Goal: Information Seeking & Learning: Check status

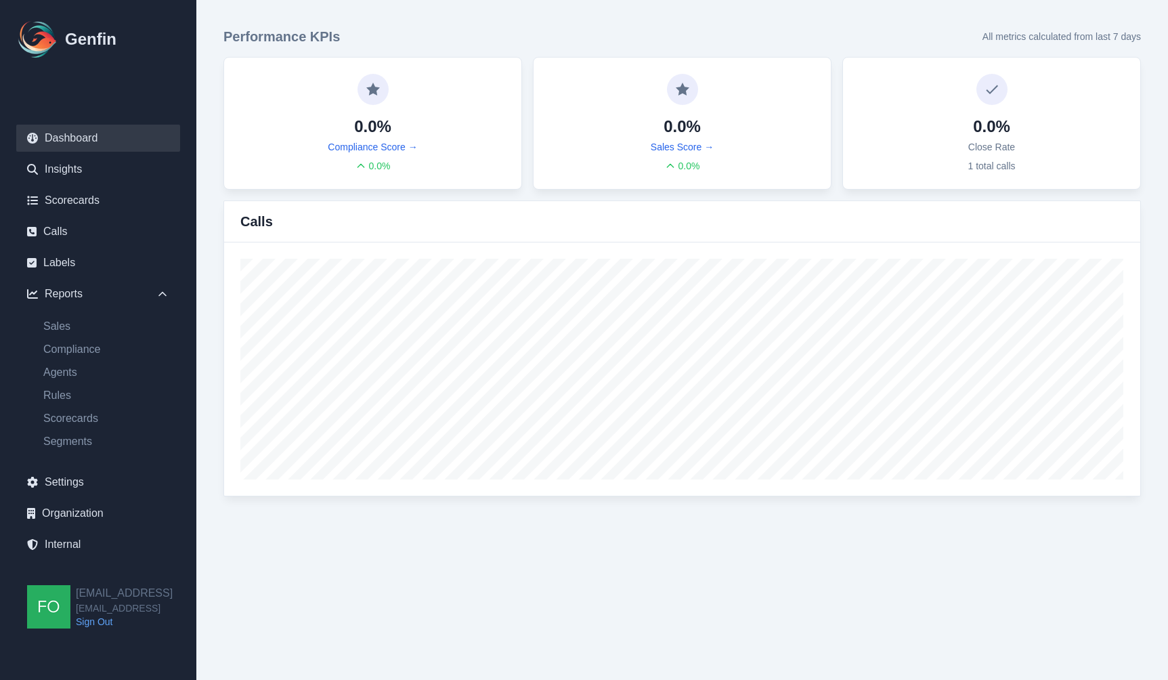
drag, startPoint x: 357, startPoint y: 548, endPoint x: 372, endPoint y: 550, distance: 14.4
click at [358, 523] on html "Genfin Dashboard Insights Scorecards Calls Labels Reports Sales Compliance Agen…" at bounding box center [584, 261] width 1168 height 523
click at [68, 374] on link "Agents" at bounding box center [106, 372] width 148 height 16
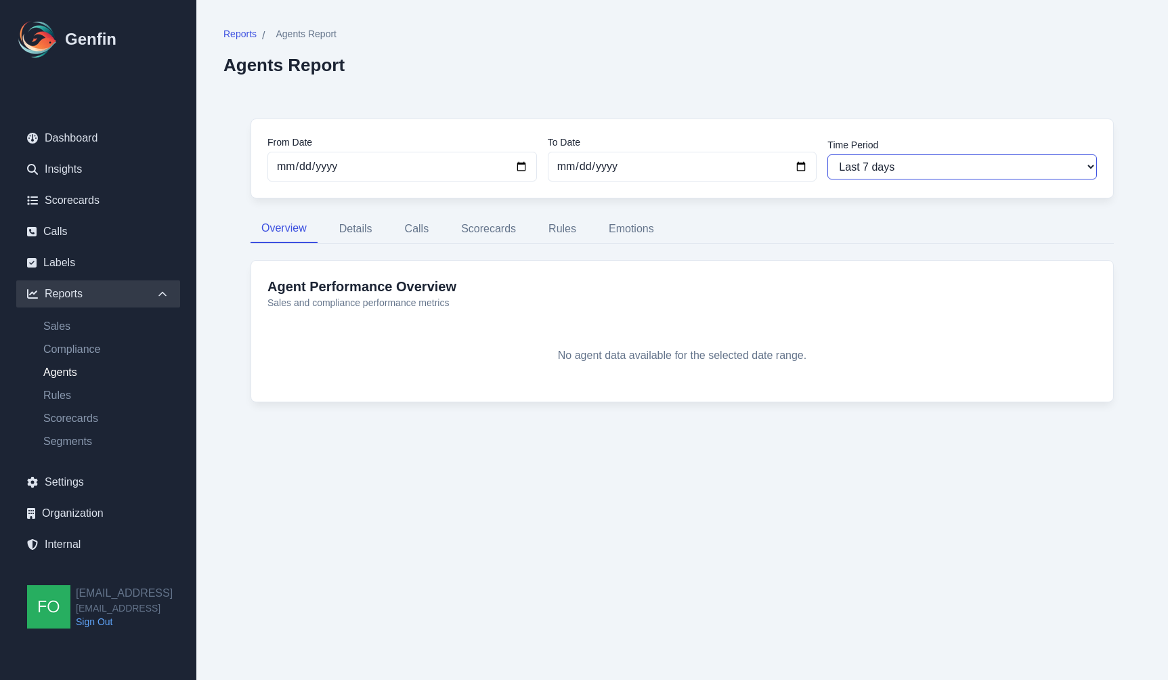
click at [895, 167] on select "Last 7 days Last 14 days Last 30 days Last 90 days Last 180 days Last 365 days …" at bounding box center [961, 166] width 269 height 25
select select "90"
click at [827, 154] on select "Last 7 days Last 14 days Last 30 days Last 90 days Last 180 days Last 365 days …" at bounding box center [961, 166] width 269 height 25
type input "[DATE]"
click at [892, 173] on select "Last 7 days Last 14 days Last 30 days Last 90 days Last 180 days Last 365 days …" at bounding box center [961, 166] width 269 height 25
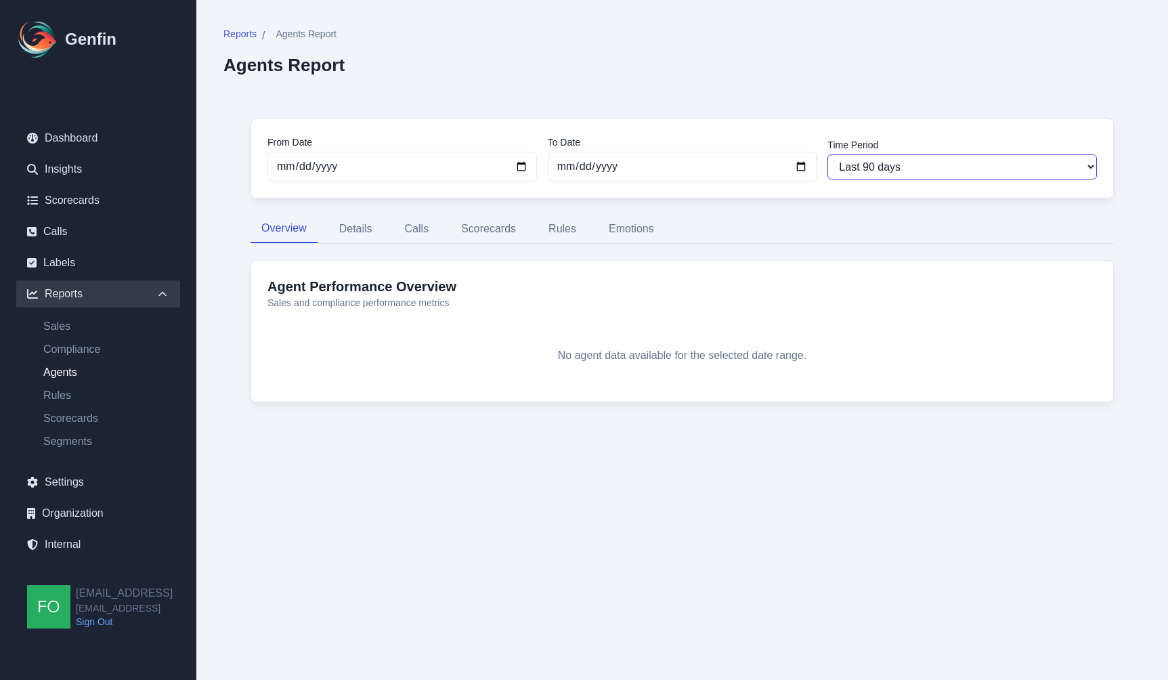
select select "180"
click at [827, 154] on select "Last 7 days Last 14 days Last 30 days Last 90 days Last 180 days Last 365 days …" at bounding box center [961, 166] width 269 height 25
type input "[DATE]"
click at [889, 161] on select "Last 7 days Last 14 days Last 30 days Last 90 days Last 180 days Last 365 days …" at bounding box center [961, 166] width 269 height 25
select select "365"
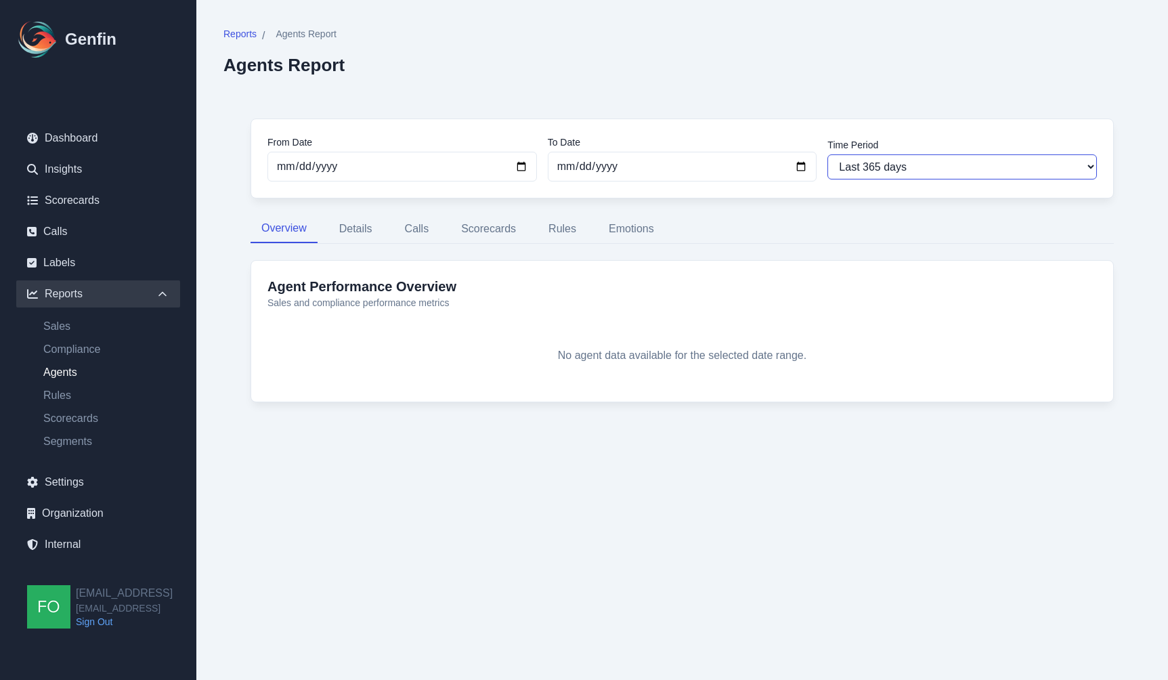
click at [827, 154] on select "Last 7 days Last 14 days Last 30 days Last 90 days Last 180 days Last 365 days …" at bounding box center [961, 166] width 269 height 25
type input "[DATE]"
click at [275, 472] on html "Genfin Dashboard Insights Scorecards Calls Labels Reports Sales Compliance Agen…" at bounding box center [584, 236] width 1168 height 472
click at [76, 543] on link "Internal" at bounding box center [98, 544] width 164 height 27
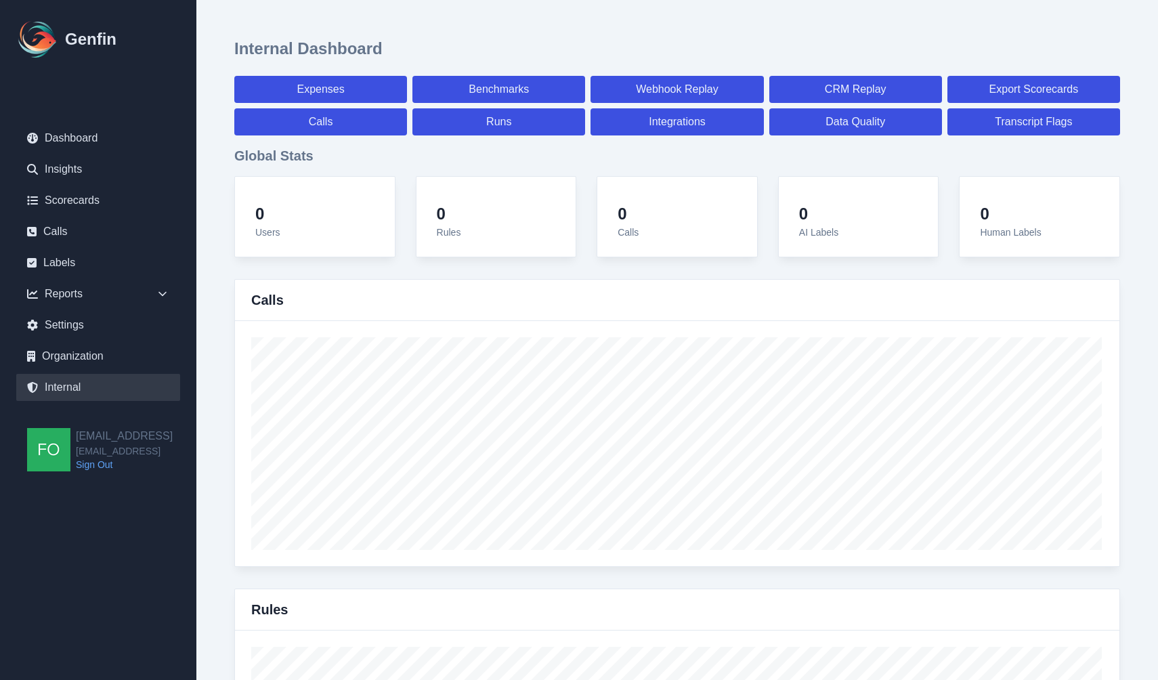
select select "paid"
select select "7"
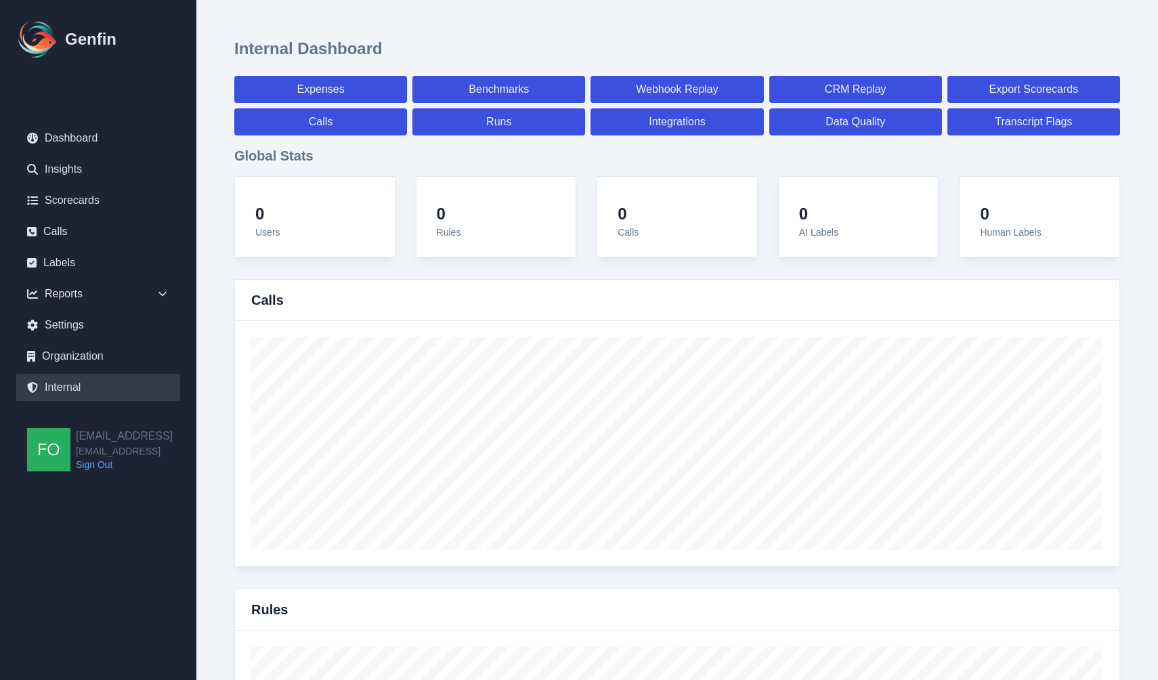
select select "paid"
select select "7"
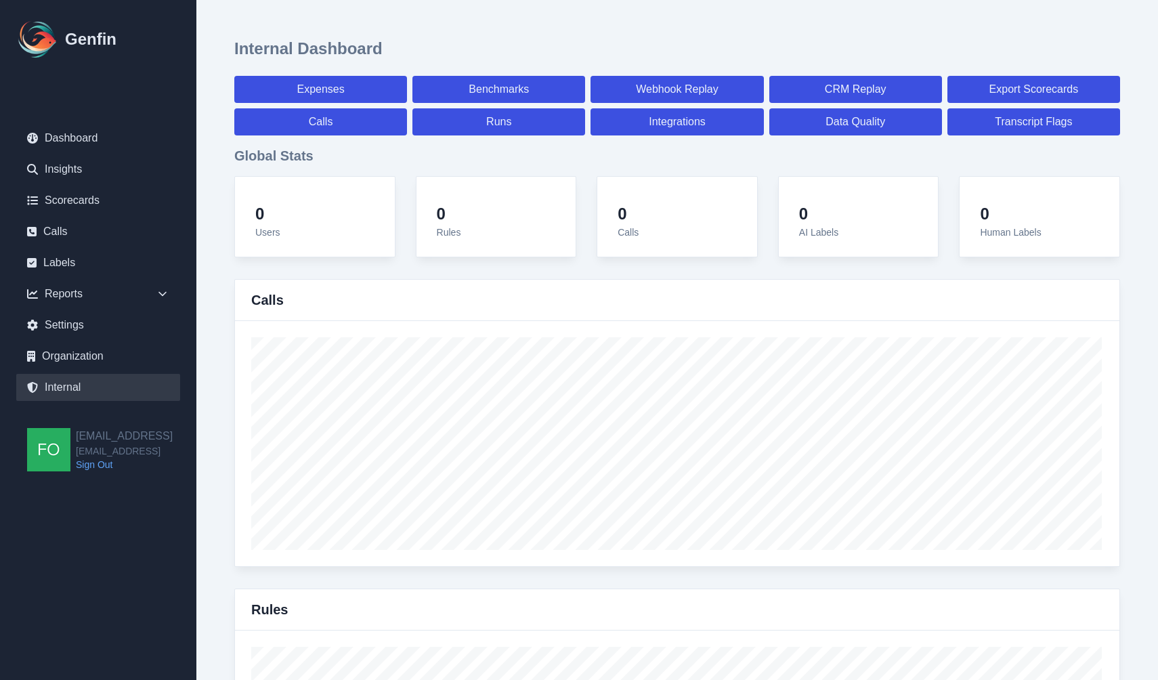
select select "7"
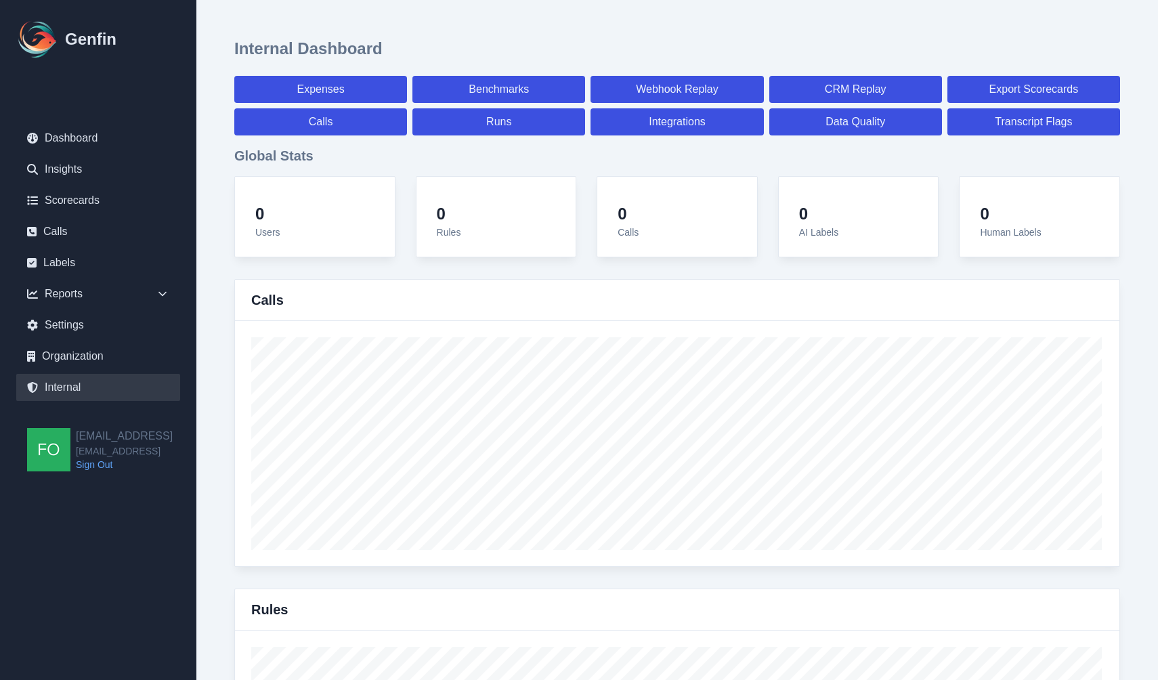
select select "7"
select select "paid"
select select "7"
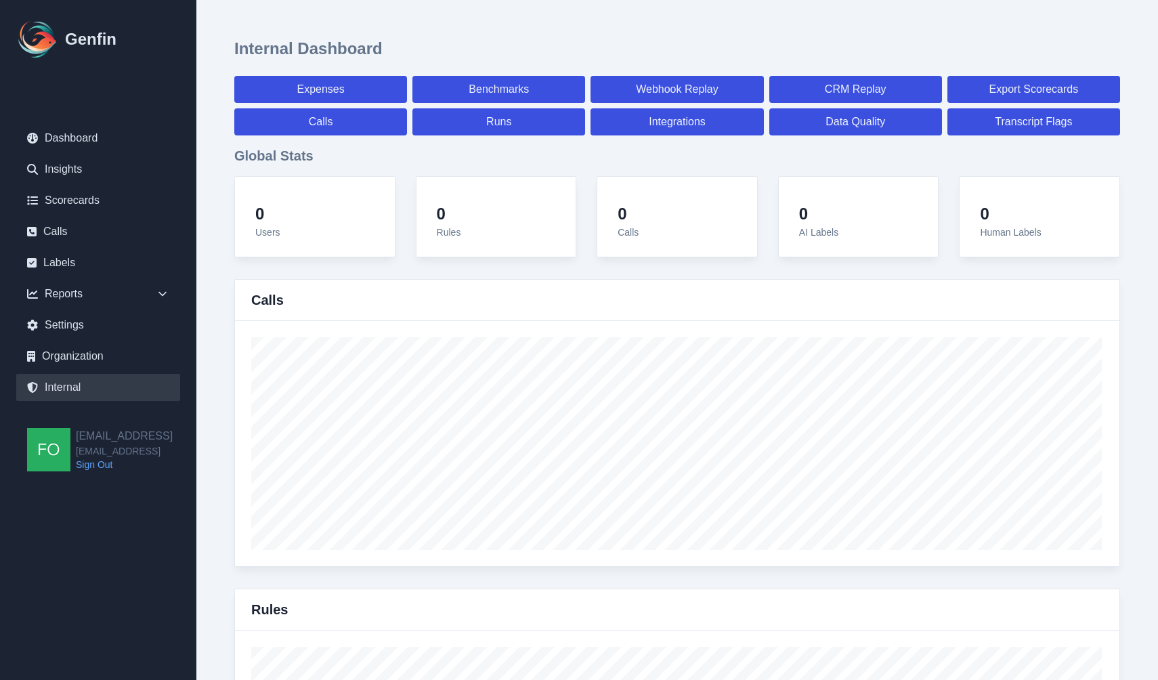
select select "7"
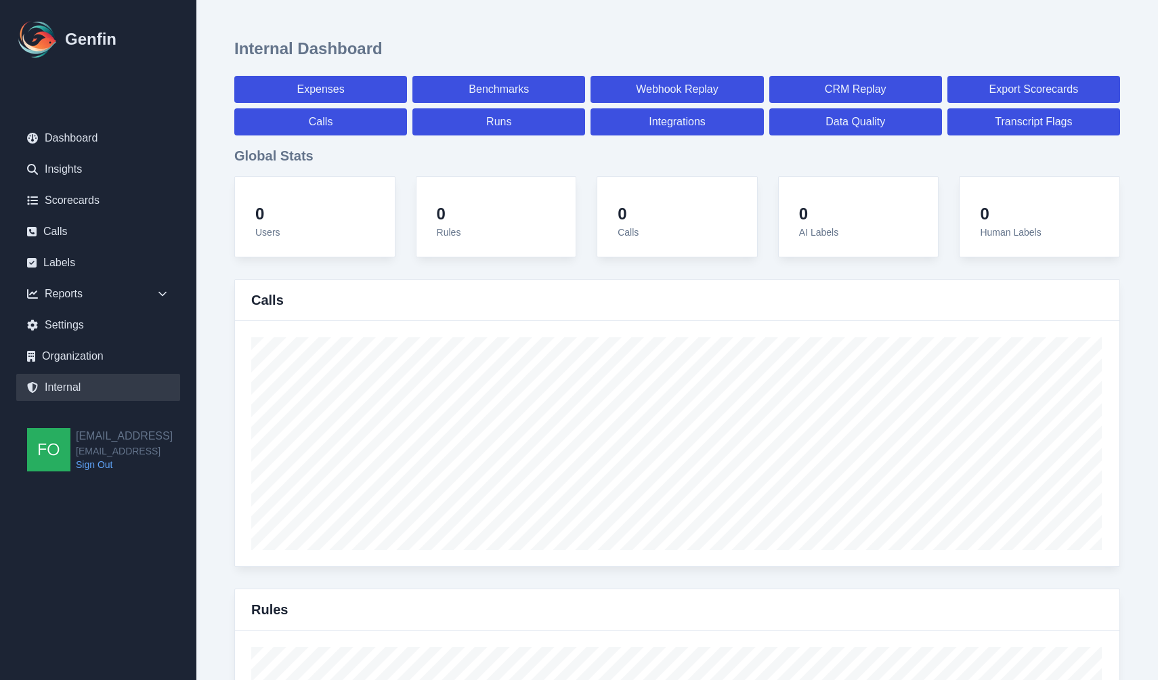
select select "7"
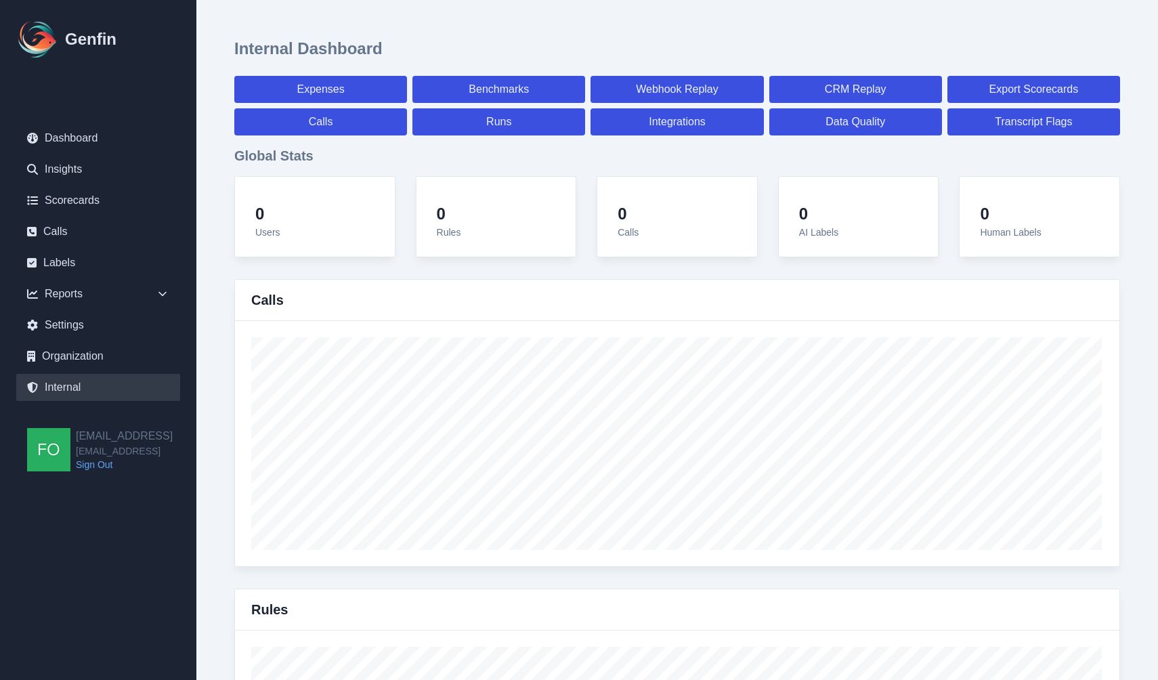
select select "paid"
select select "7"
select select "paid"
select select "7"
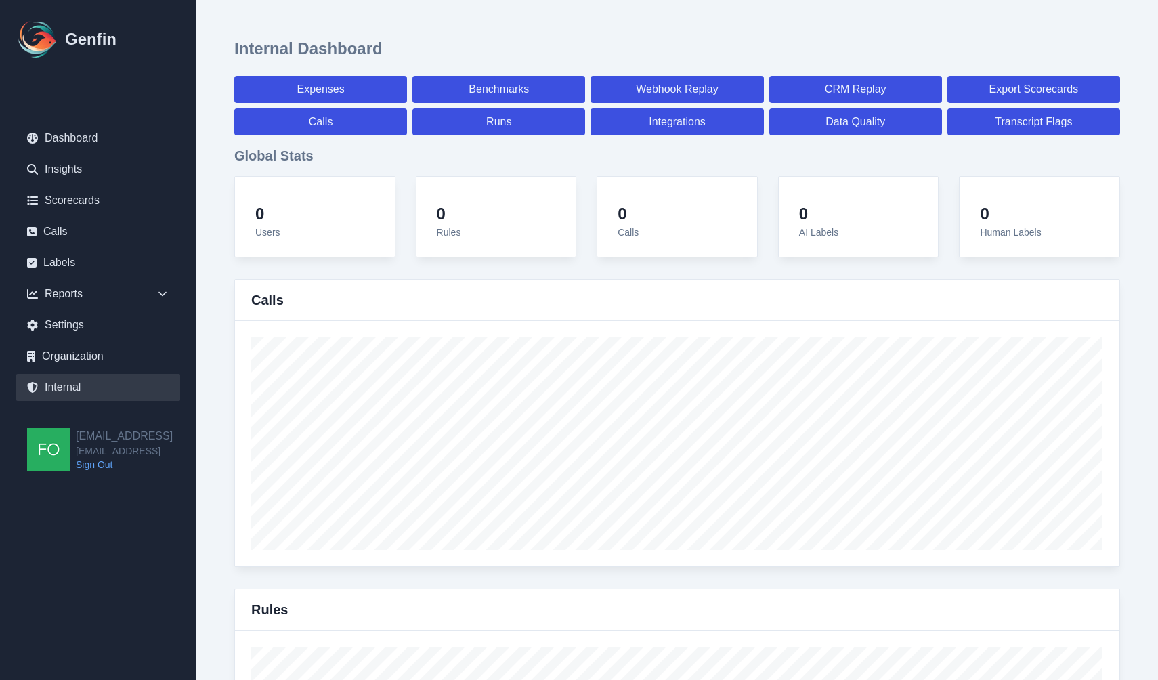
select select "paid"
select select "7"
select select "paid"
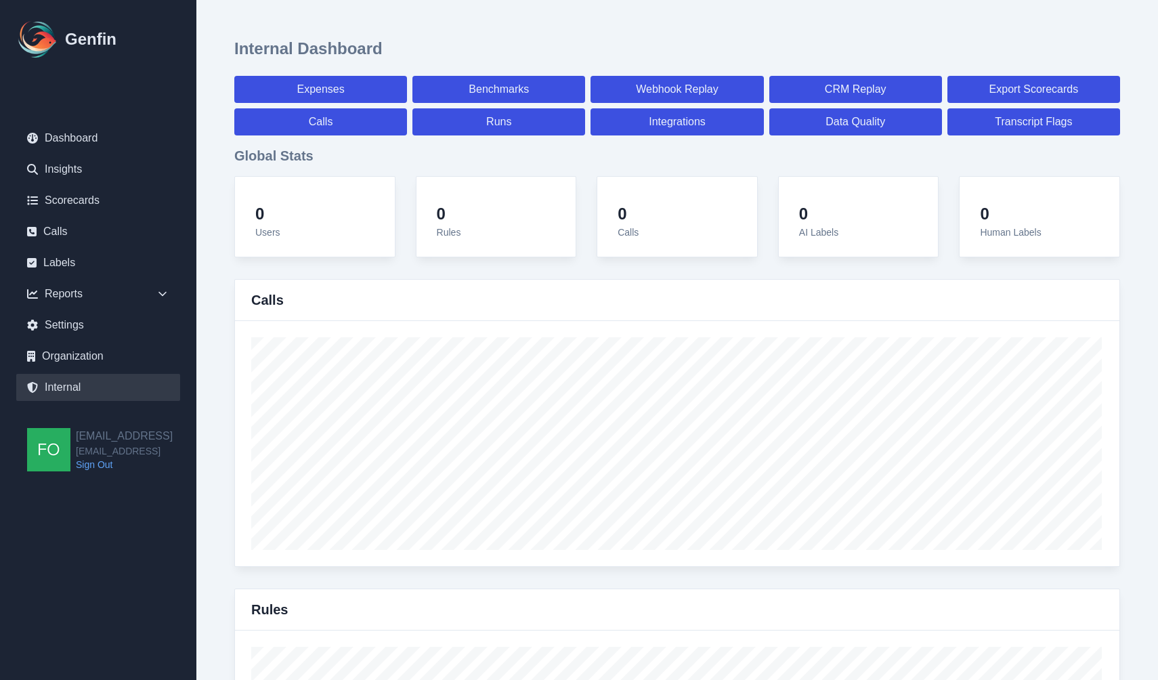
select select "7"
select select "paid"
select select "7"
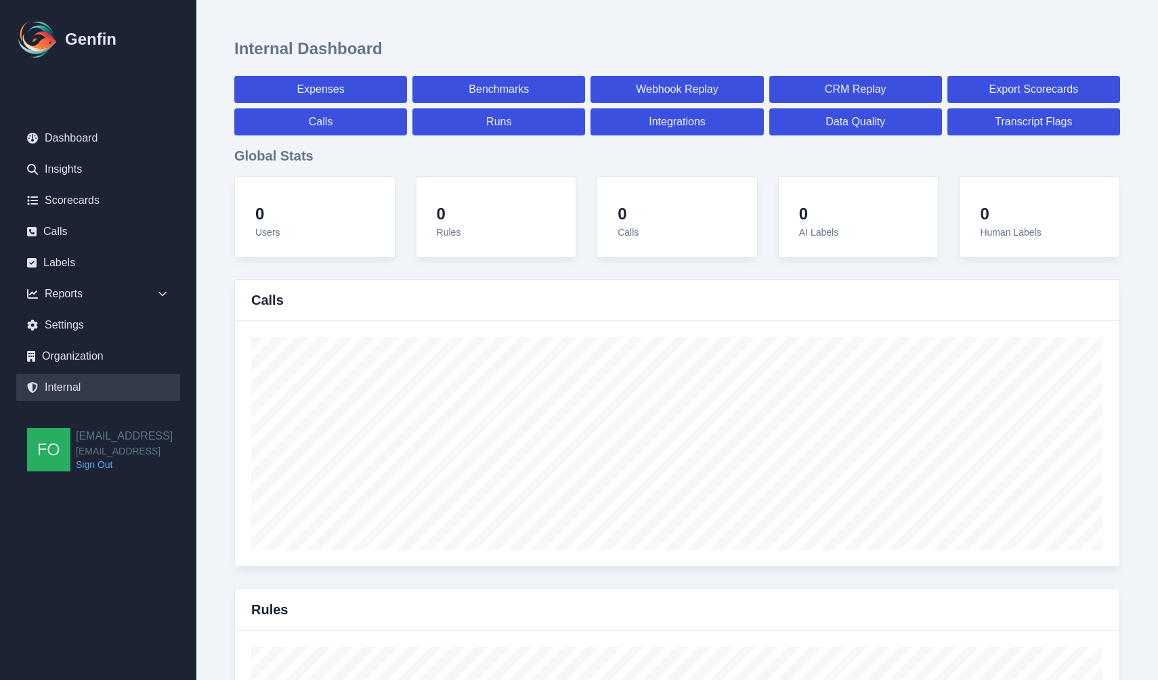
select select "7"
select select "paid"
select select "7"
select select "paid"
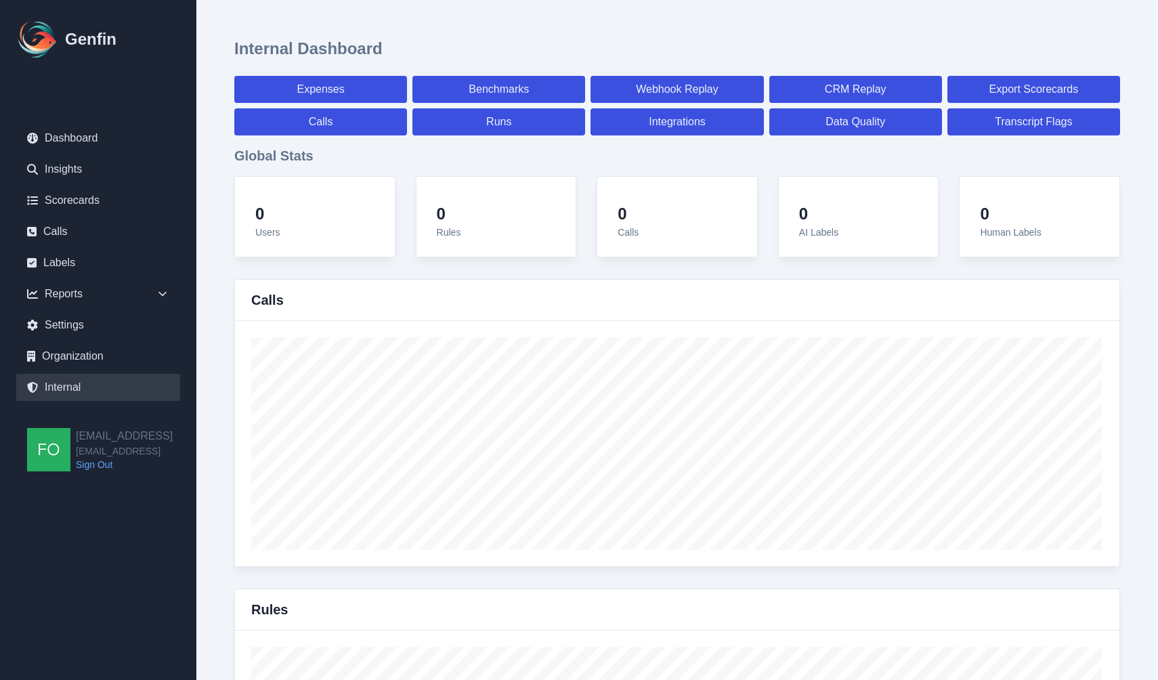
select select "7"
select select "paid"
select select "7"
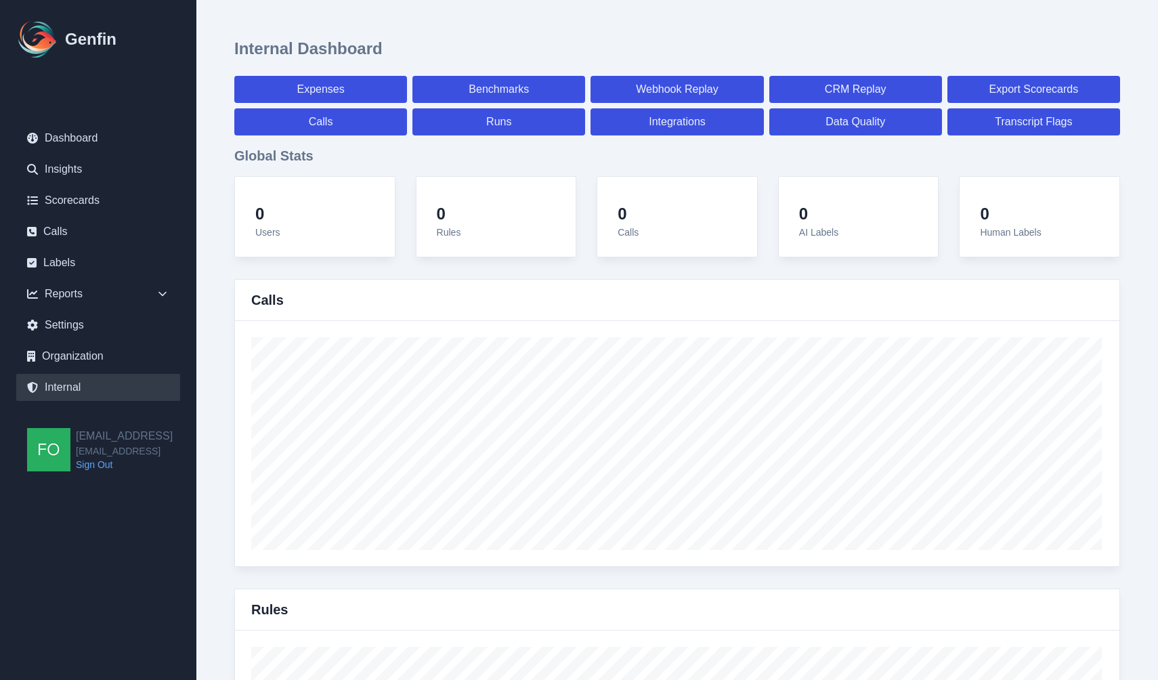
select select "7"
select select "paid"
select select "7"
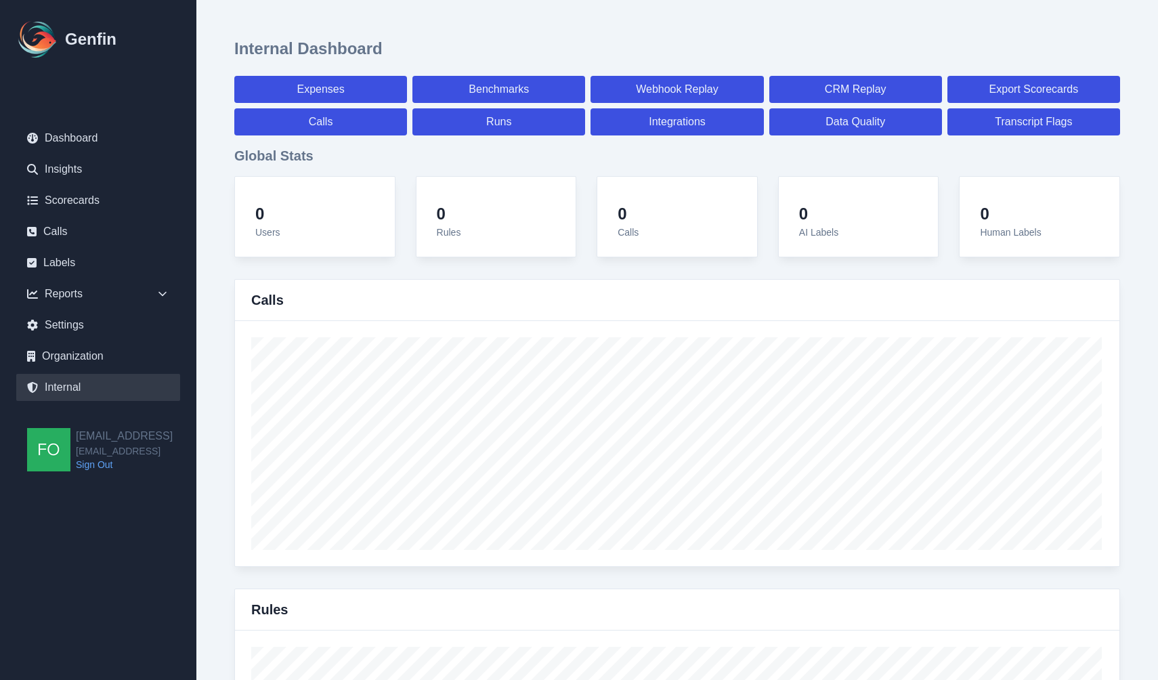
select select "7"
select select "paid"
select select "7"
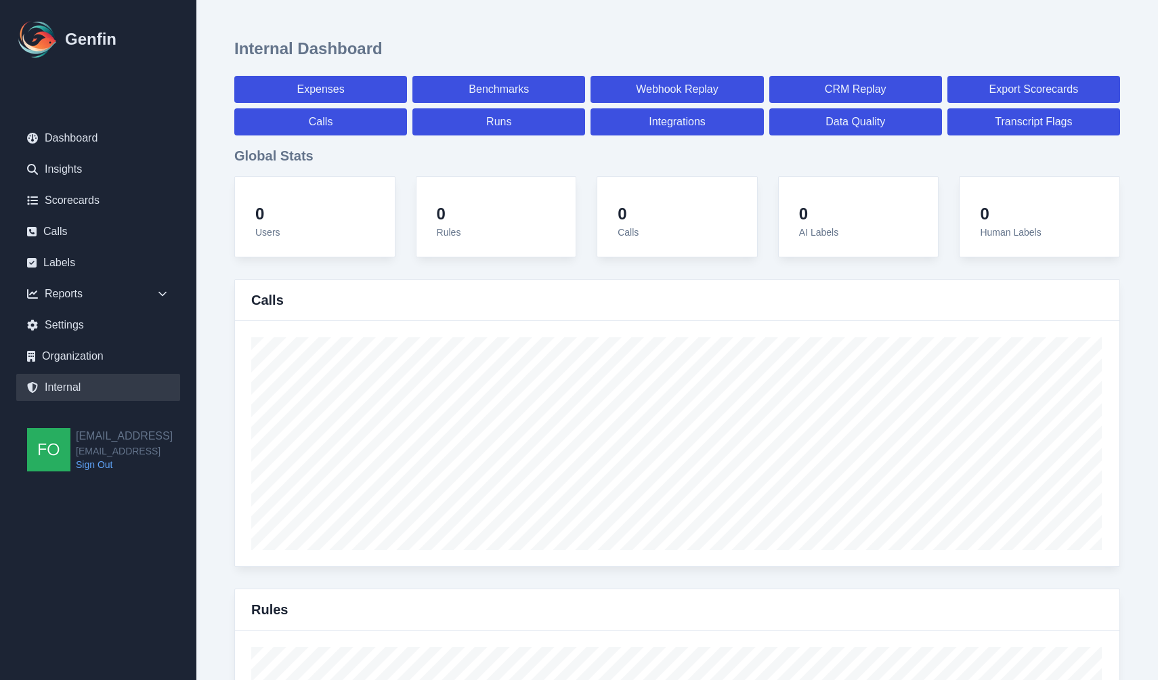
select select "7"
select select "paid"
select select "7"
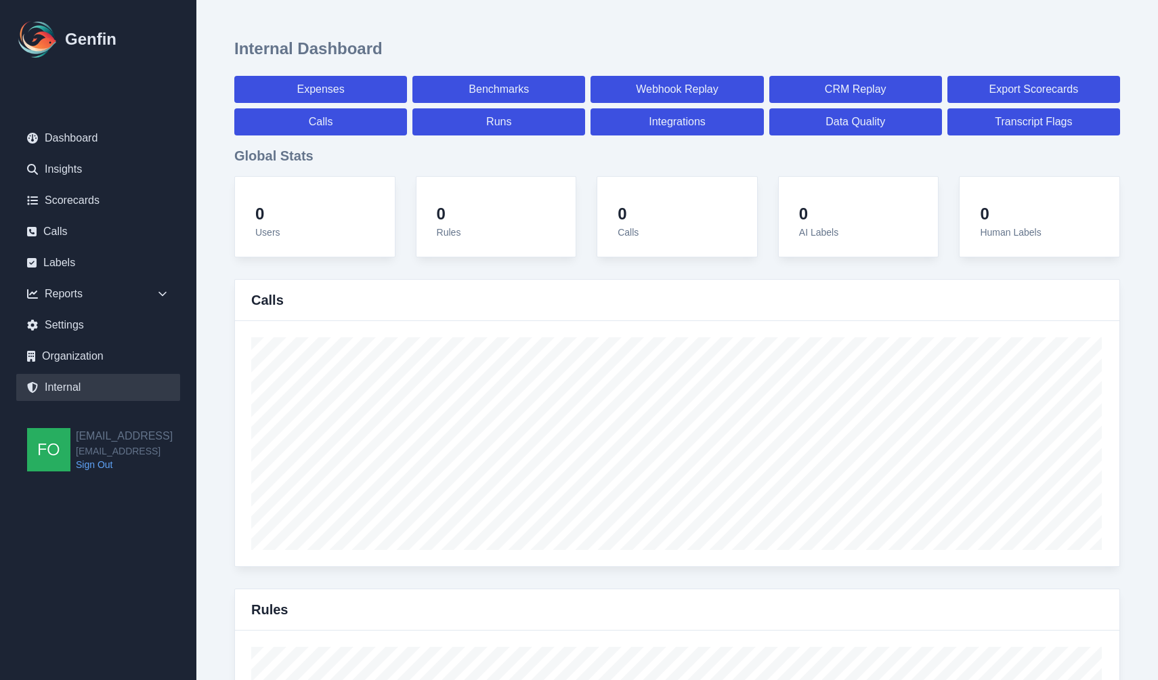
select select "7"
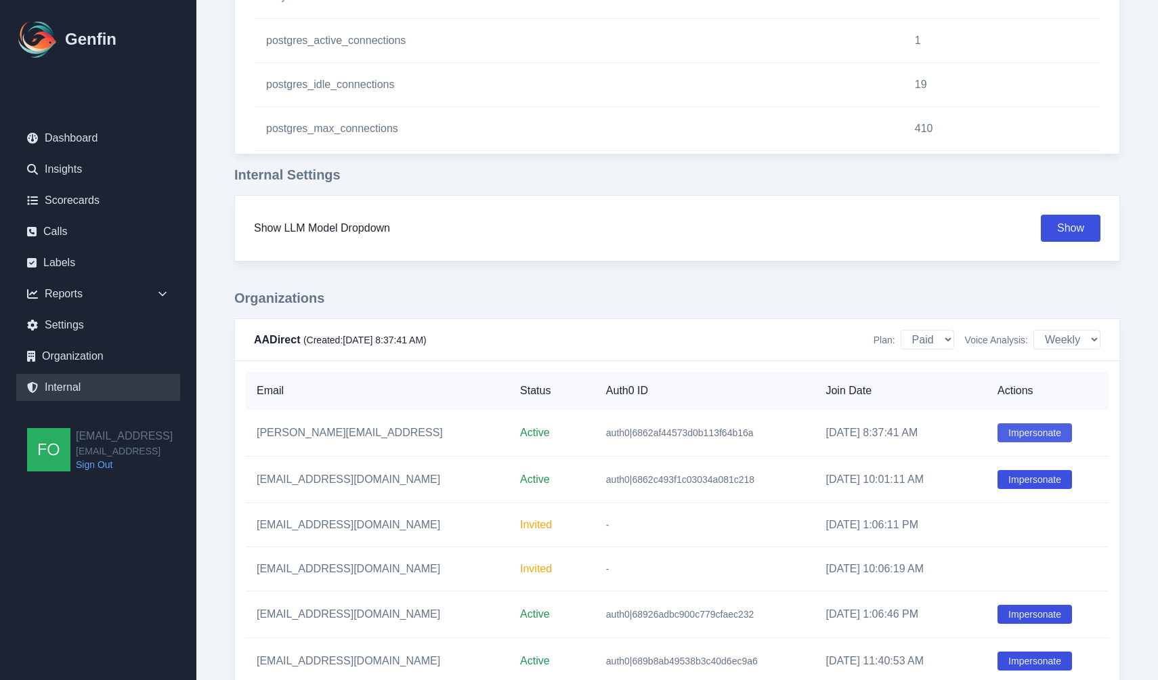
click at [1017, 436] on button "Impersonate" at bounding box center [1034, 432] width 74 height 19
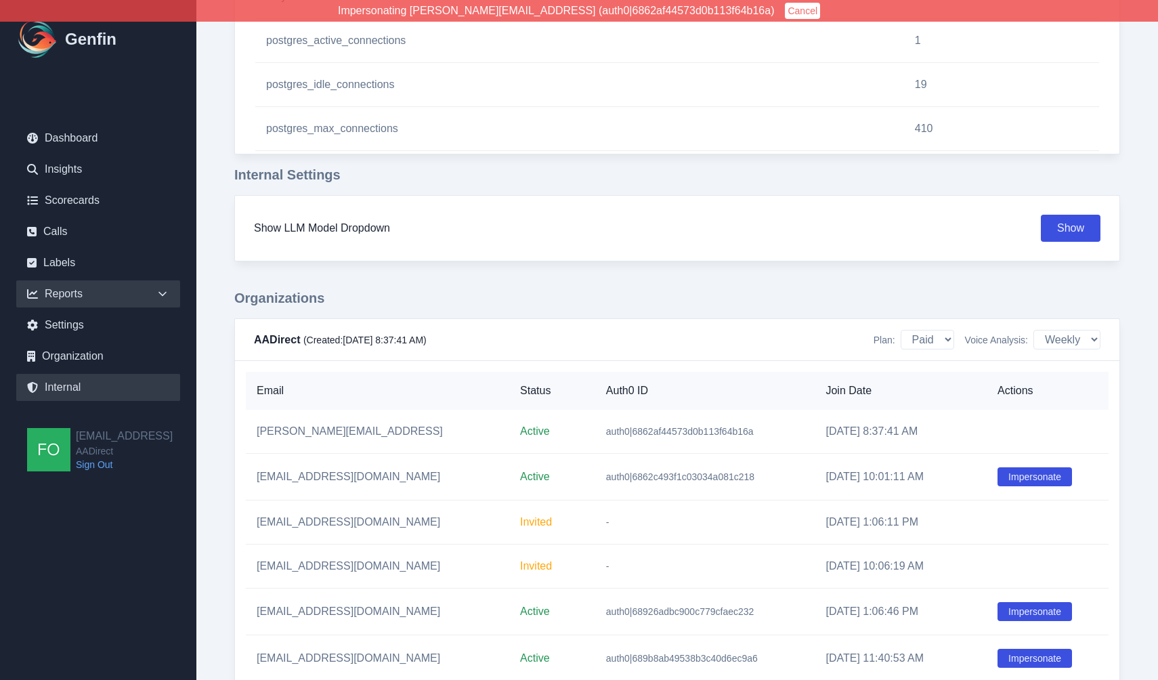
click at [106, 298] on div "Reports" at bounding box center [98, 293] width 164 height 27
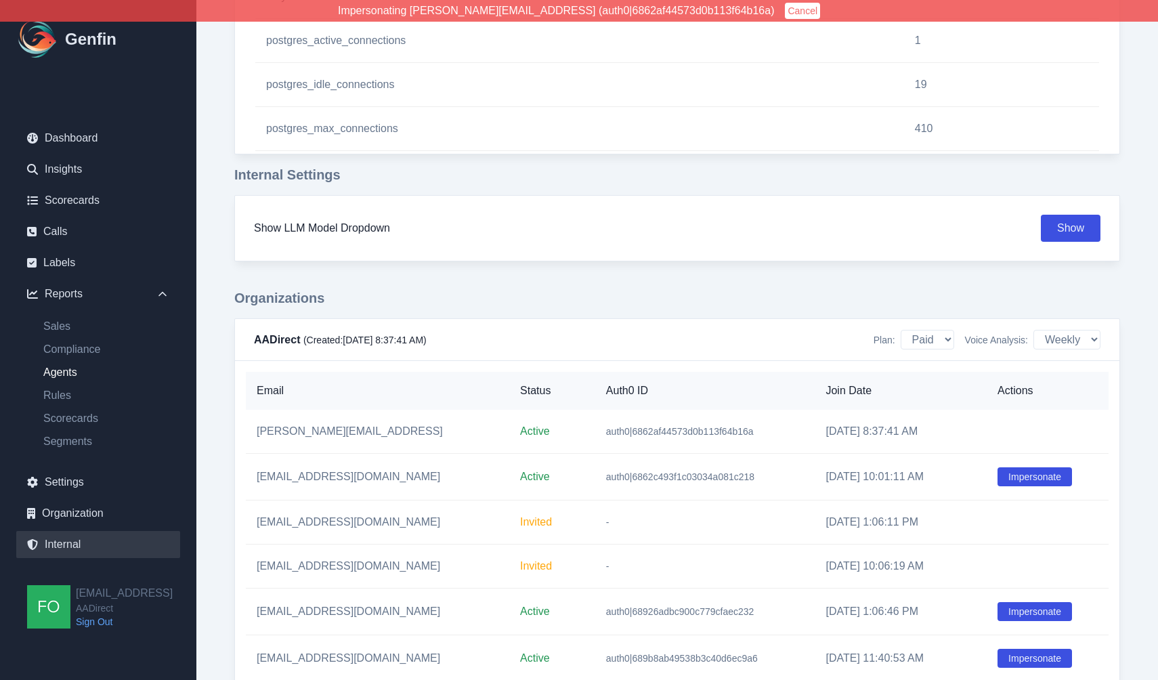
click at [59, 376] on link "Agents" at bounding box center [106, 372] width 148 height 16
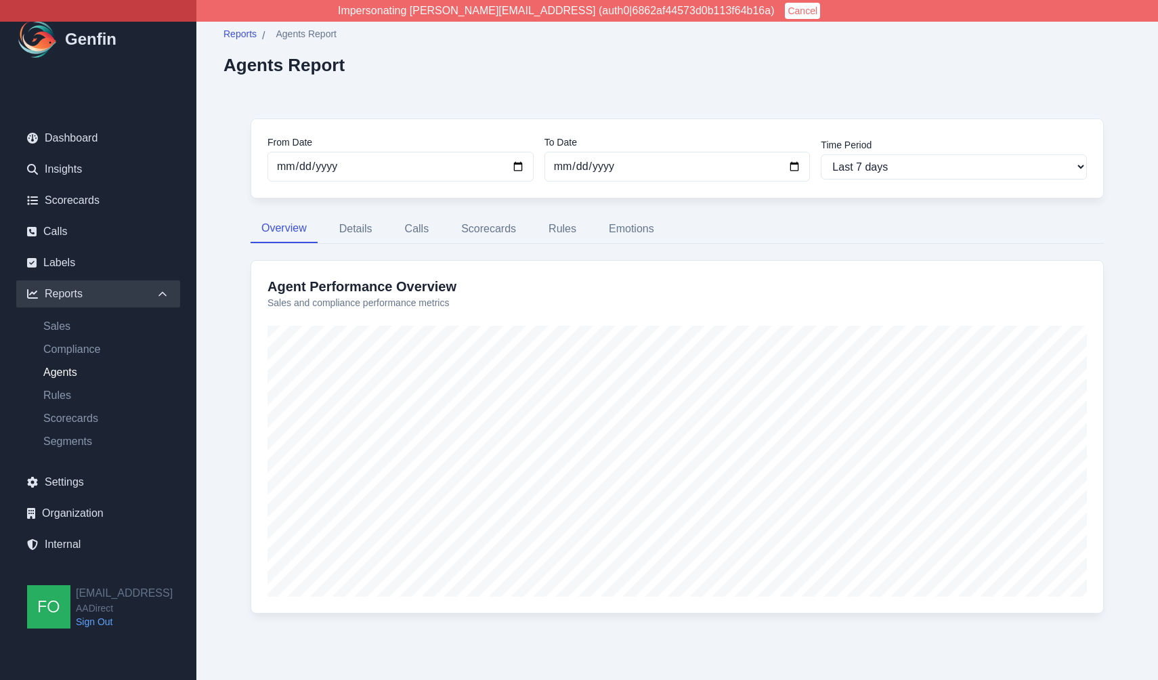
click at [243, 227] on div "From Date [DATE] To Date [DATE] Time Period Last 7 days Last 14 days Last 30 da…" at bounding box center [676, 373] width 907 height 565
click at [425, 225] on button "Calls" at bounding box center [417, 229] width 46 height 28
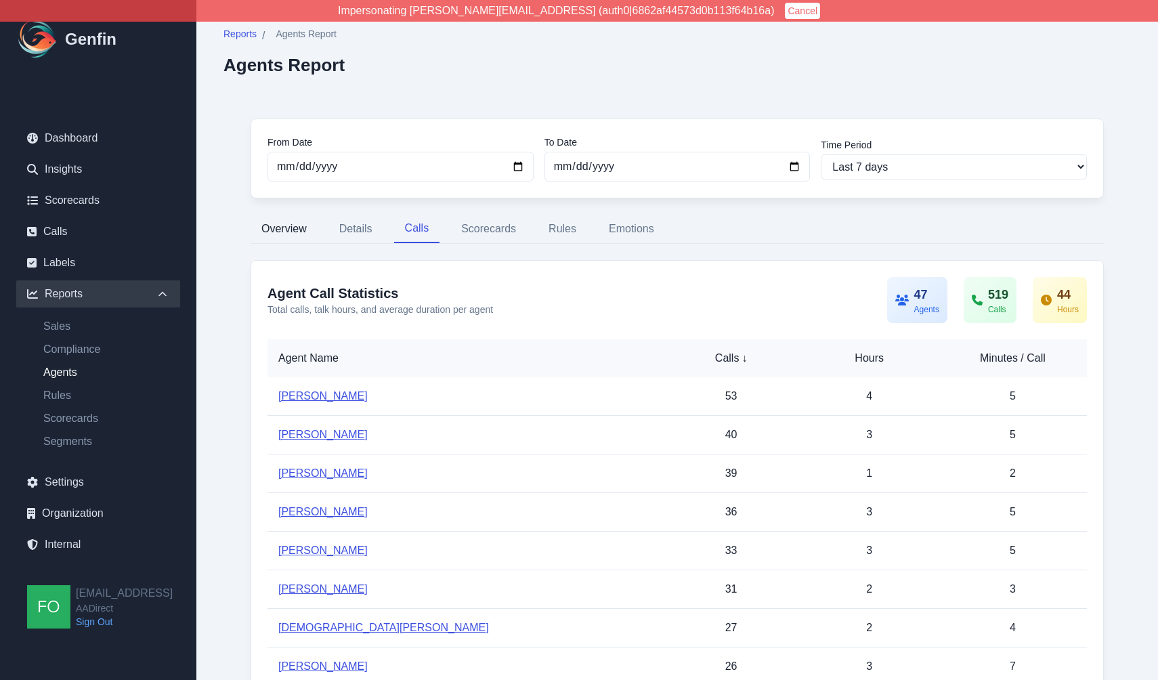
click at [291, 226] on button "Overview" at bounding box center [283, 229] width 67 height 28
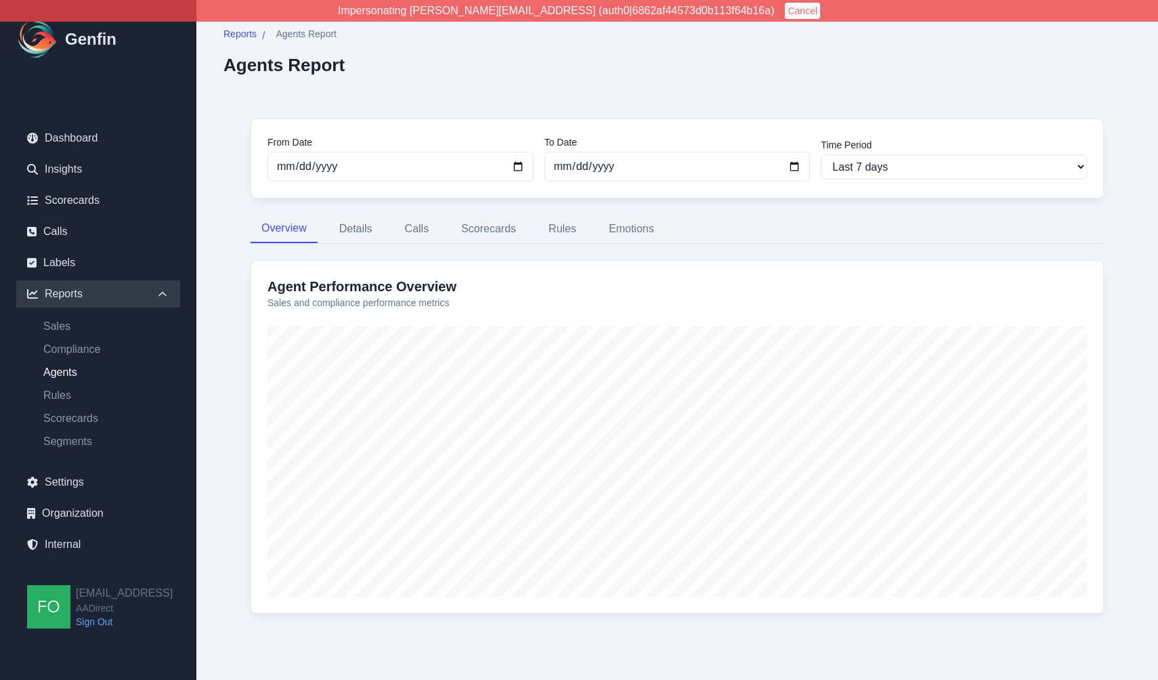
click at [241, 266] on div "From Date [DATE] To Date [DATE] Time Period Last 7 days Last 14 days Last 30 da…" at bounding box center [676, 373] width 907 height 565
click at [433, 221] on button "Calls" at bounding box center [417, 229] width 46 height 28
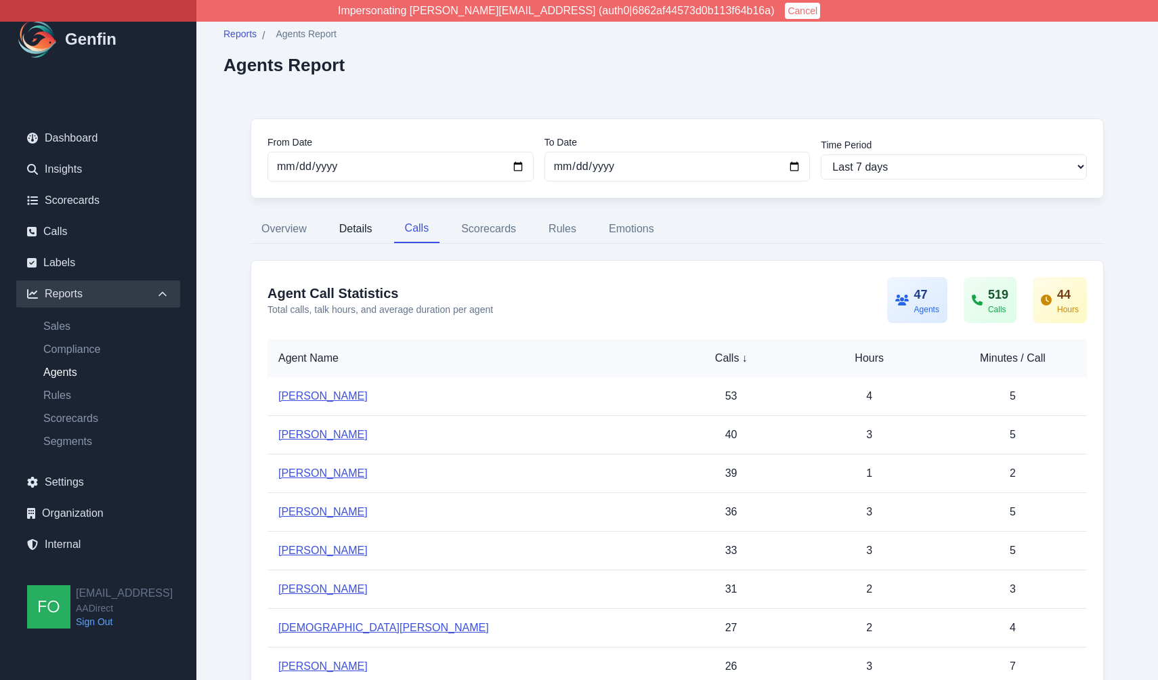
click at [367, 232] on button "Details" at bounding box center [355, 229] width 55 height 28
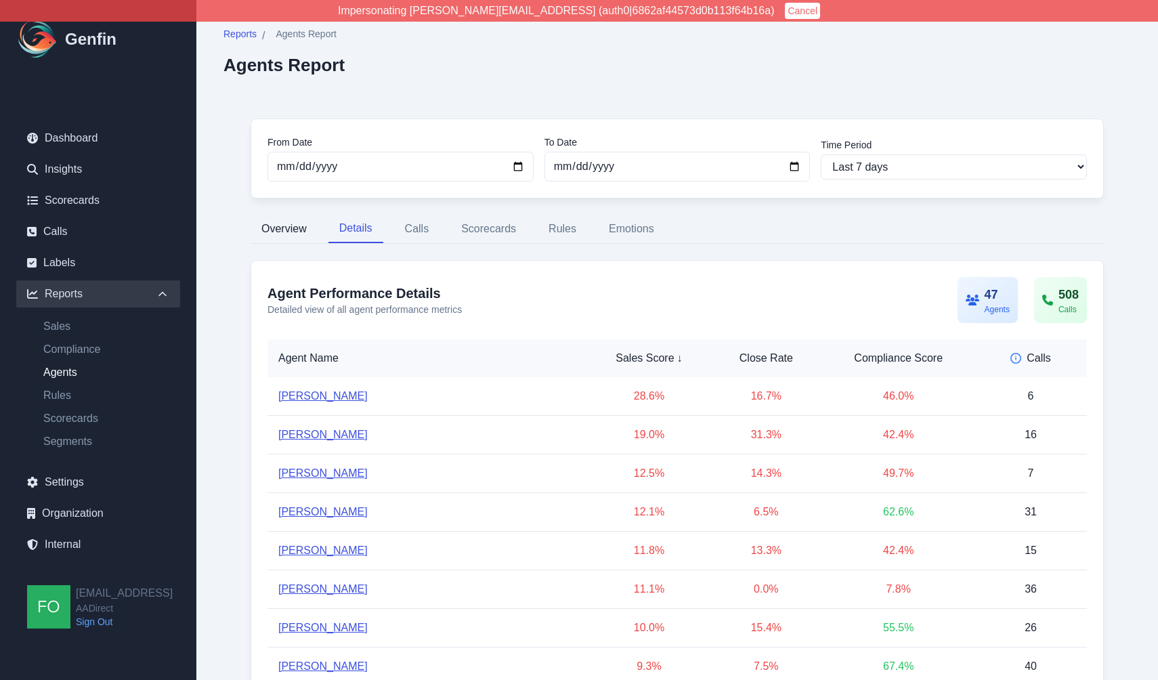
click at [289, 229] on button "Overview" at bounding box center [283, 229] width 67 height 28
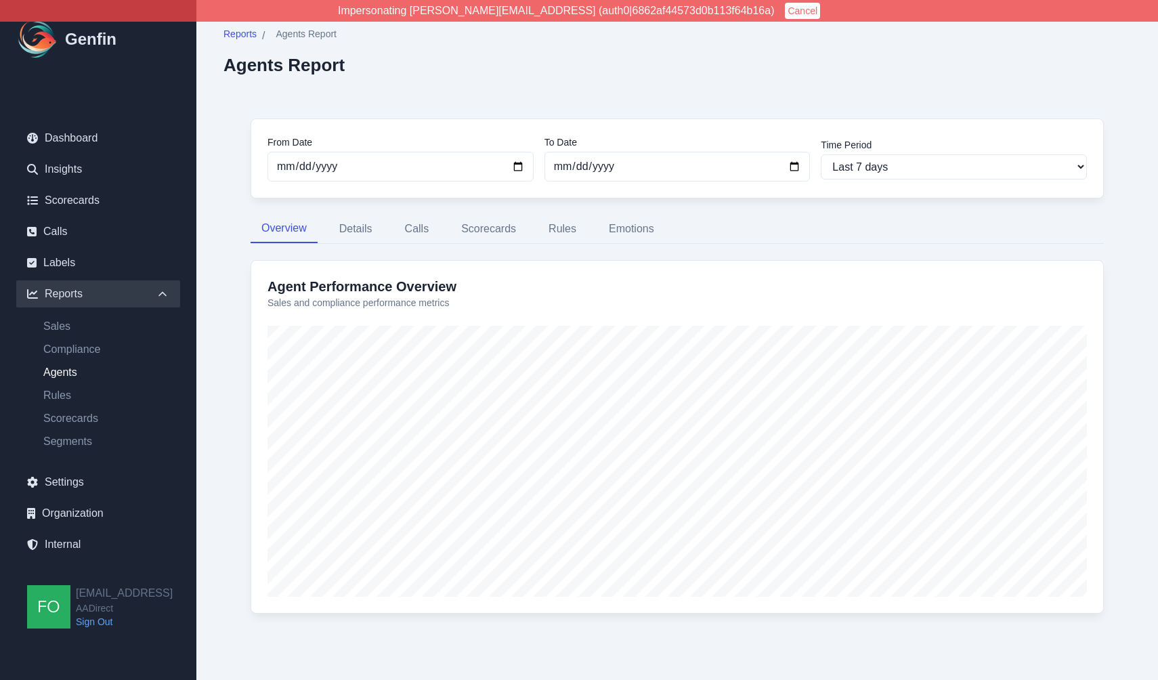
scroll to position [4, 0]
click at [785, 70] on div "Reports / Agents Report Agents Report" at bounding box center [676, 47] width 907 height 48
click at [852, 55] on div "Reports / Agents Report Agents Report" at bounding box center [676, 47] width 907 height 48
